Goal: Task Accomplishment & Management: Manage account settings

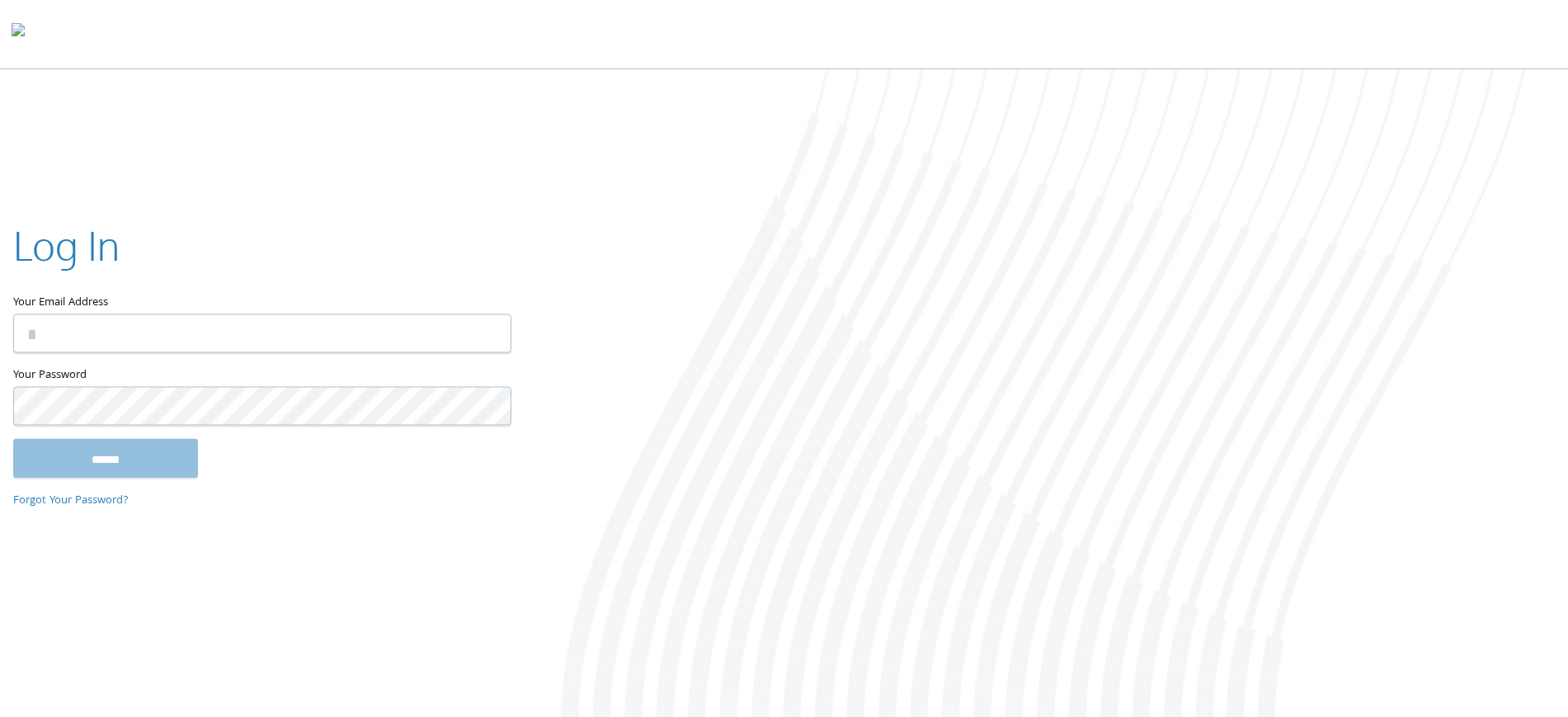
type input "**********"
click at [13, 438] on input "******" at bounding box center [105, 458] width 185 height 40
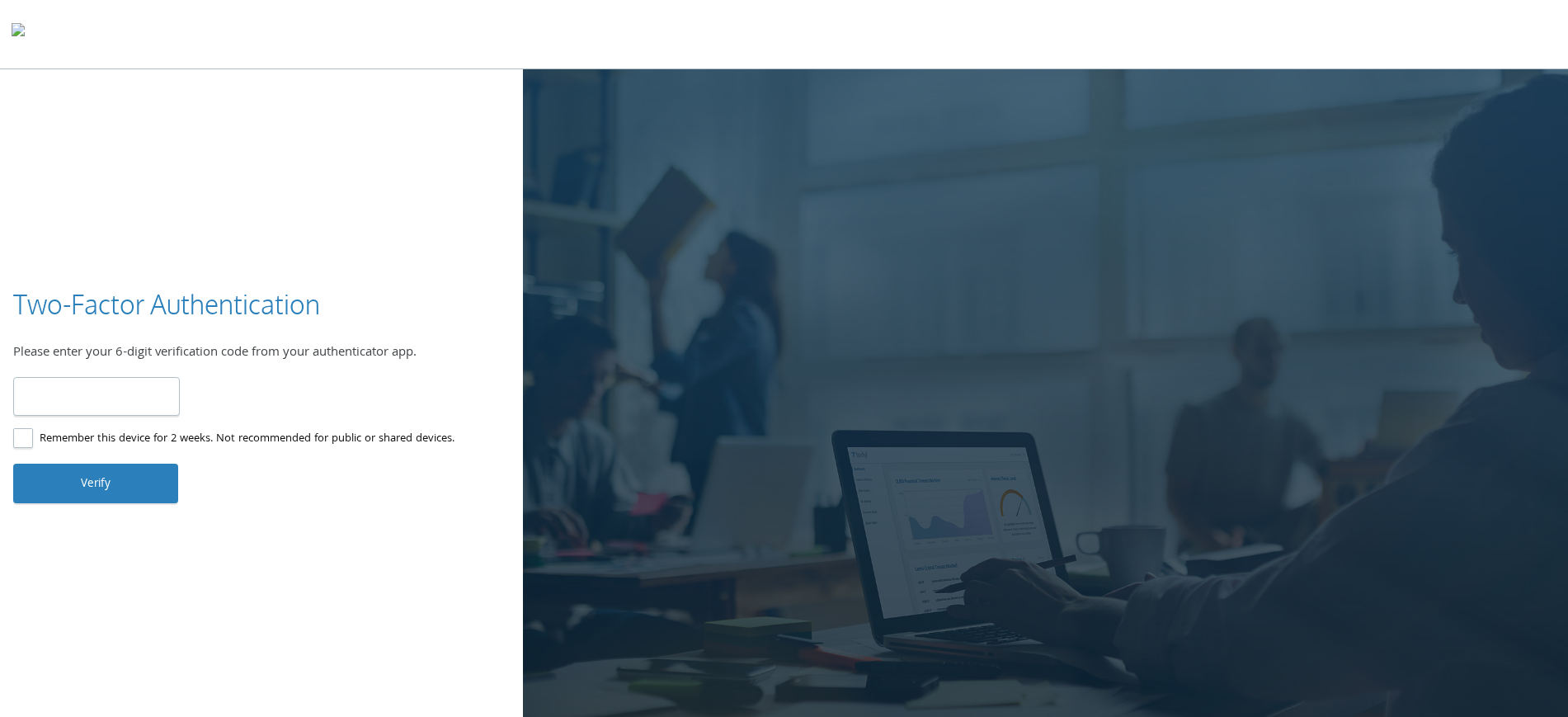
type input "******"
